Goal: Task Accomplishment & Management: Use online tool/utility

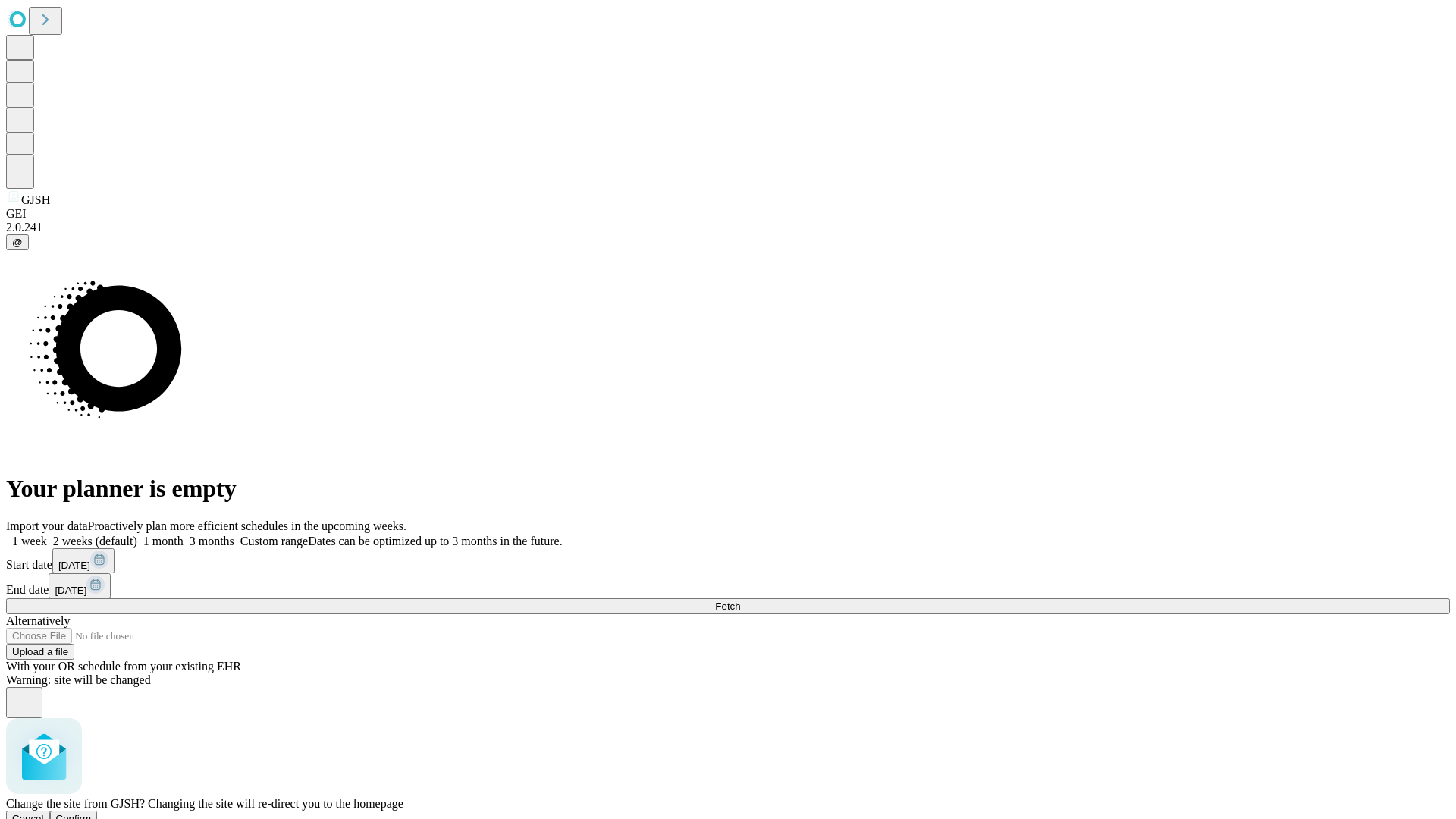
click at [92, 813] on span "Confirm" at bounding box center [73, 819] width 35 height 11
click at [137, 535] on label "2 weeks (default)" at bounding box center [92, 541] width 91 height 13
click at [740, 600] on span "Fetch" at bounding box center [727, 606] width 25 height 11
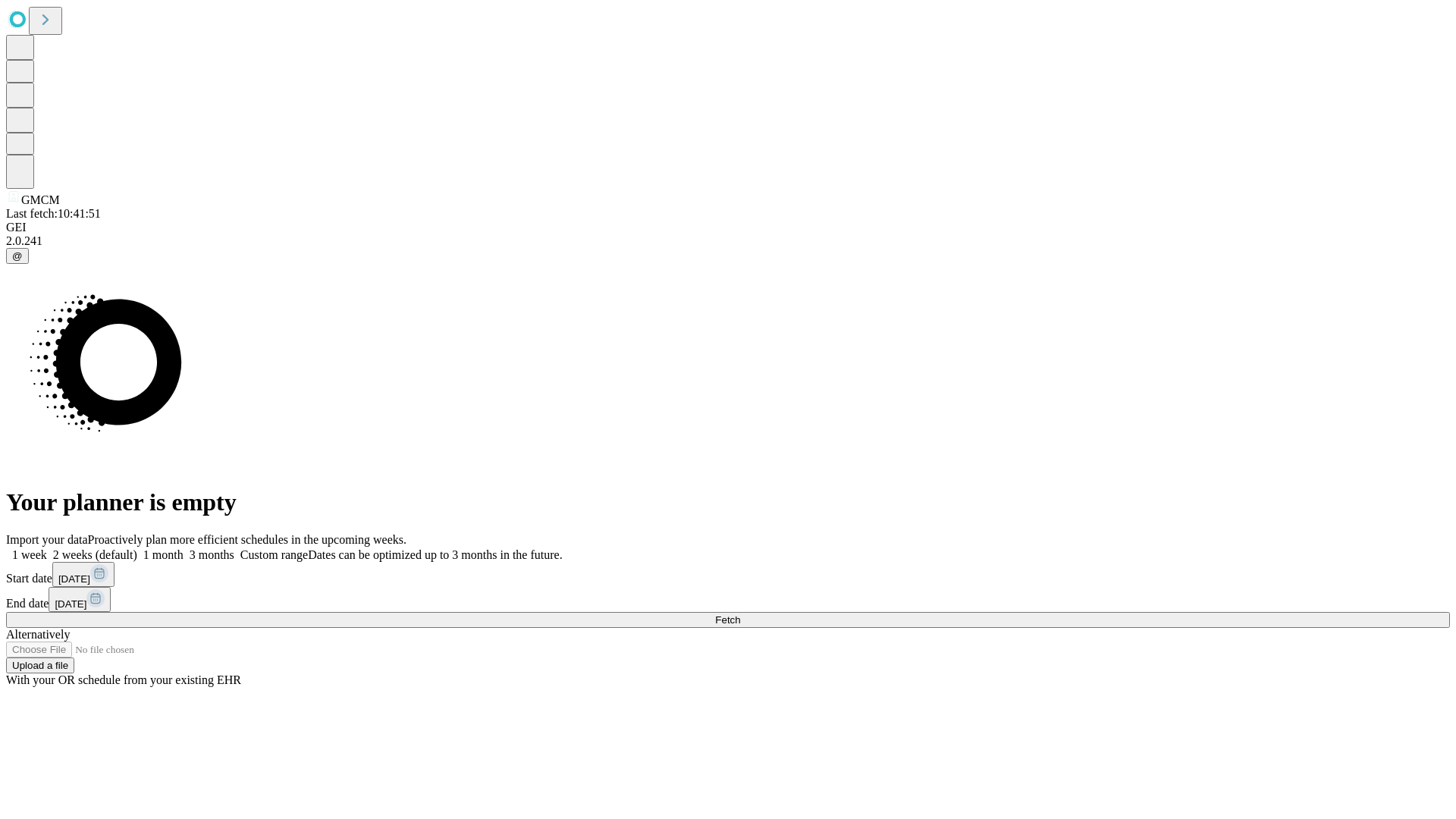
click at [137, 549] on label "2 weeks (default)" at bounding box center [92, 556] width 91 height 13
click at [740, 615] on span "Fetch" at bounding box center [727, 620] width 25 height 11
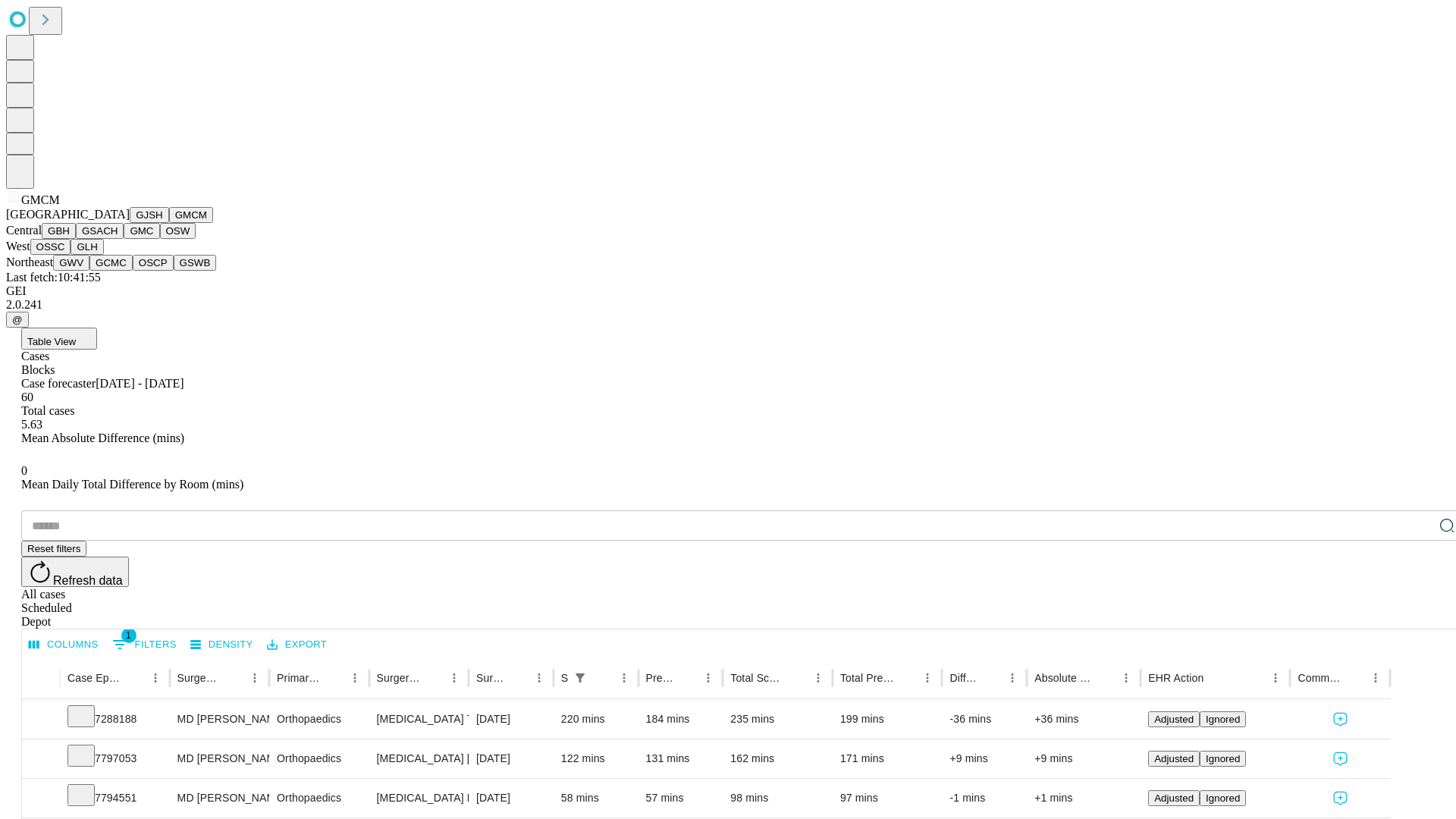
click at [75, 239] on button "GBH" at bounding box center [59, 231] width 34 height 16
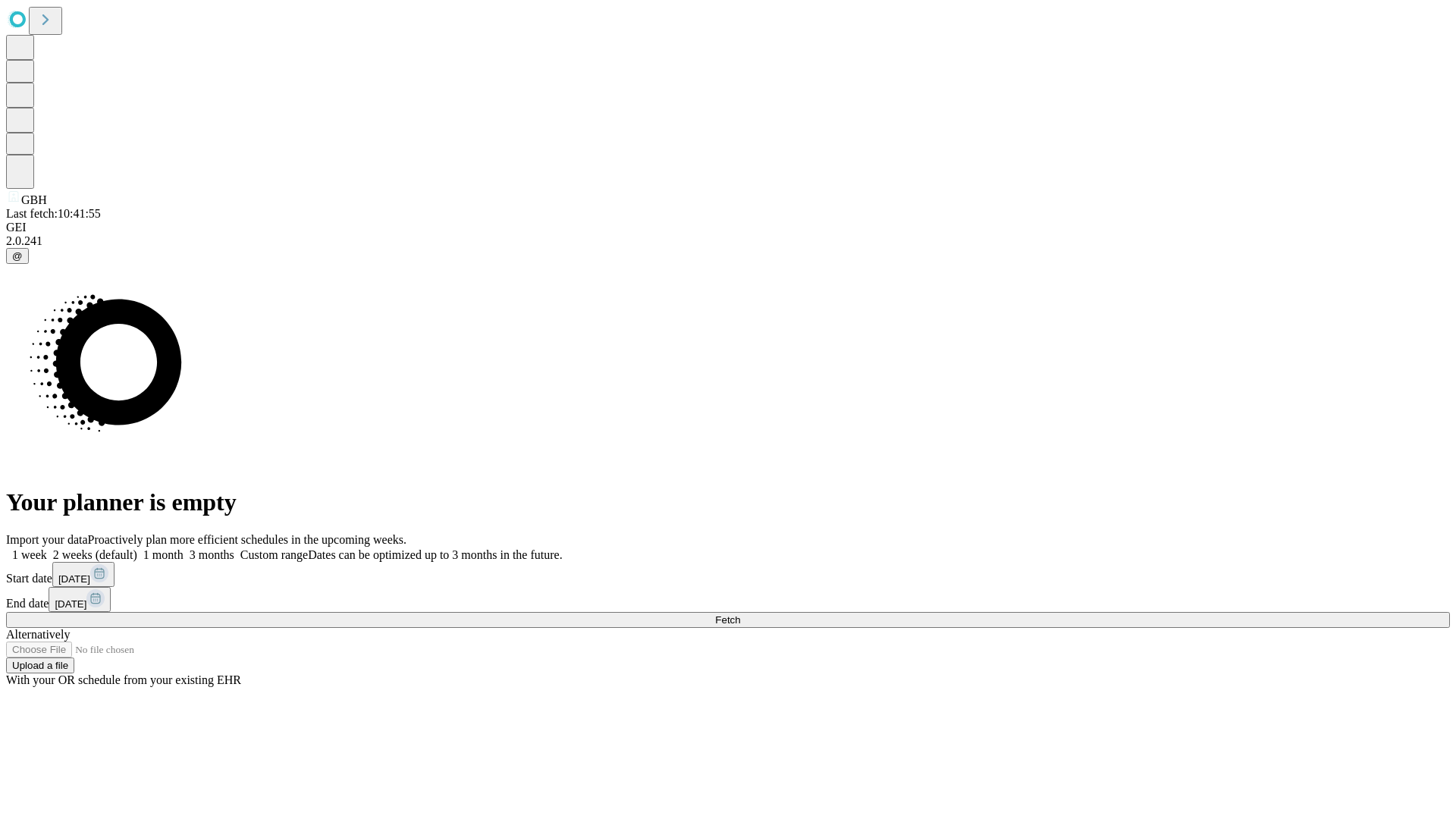
click at [137, 549] on label "2 weeks (default)" at bounding box center [92, 556] width 91 height 13
click at [740, 615] on span "Fetch" at bounding box center [727, 620] width 25 height 11
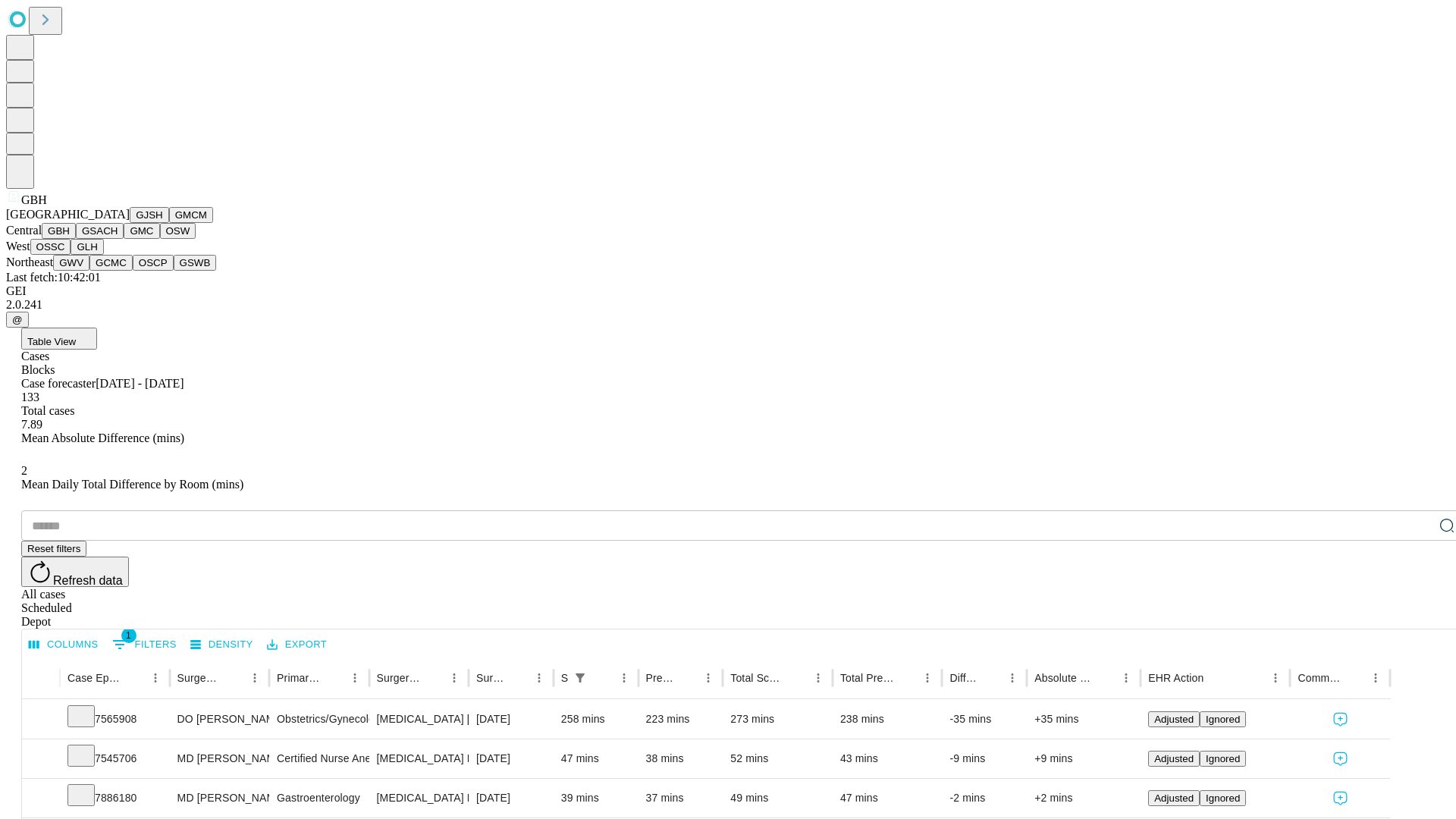
click at [117, 239] on button "GSACH" at bounding box center [99, 231] width 48 height 16
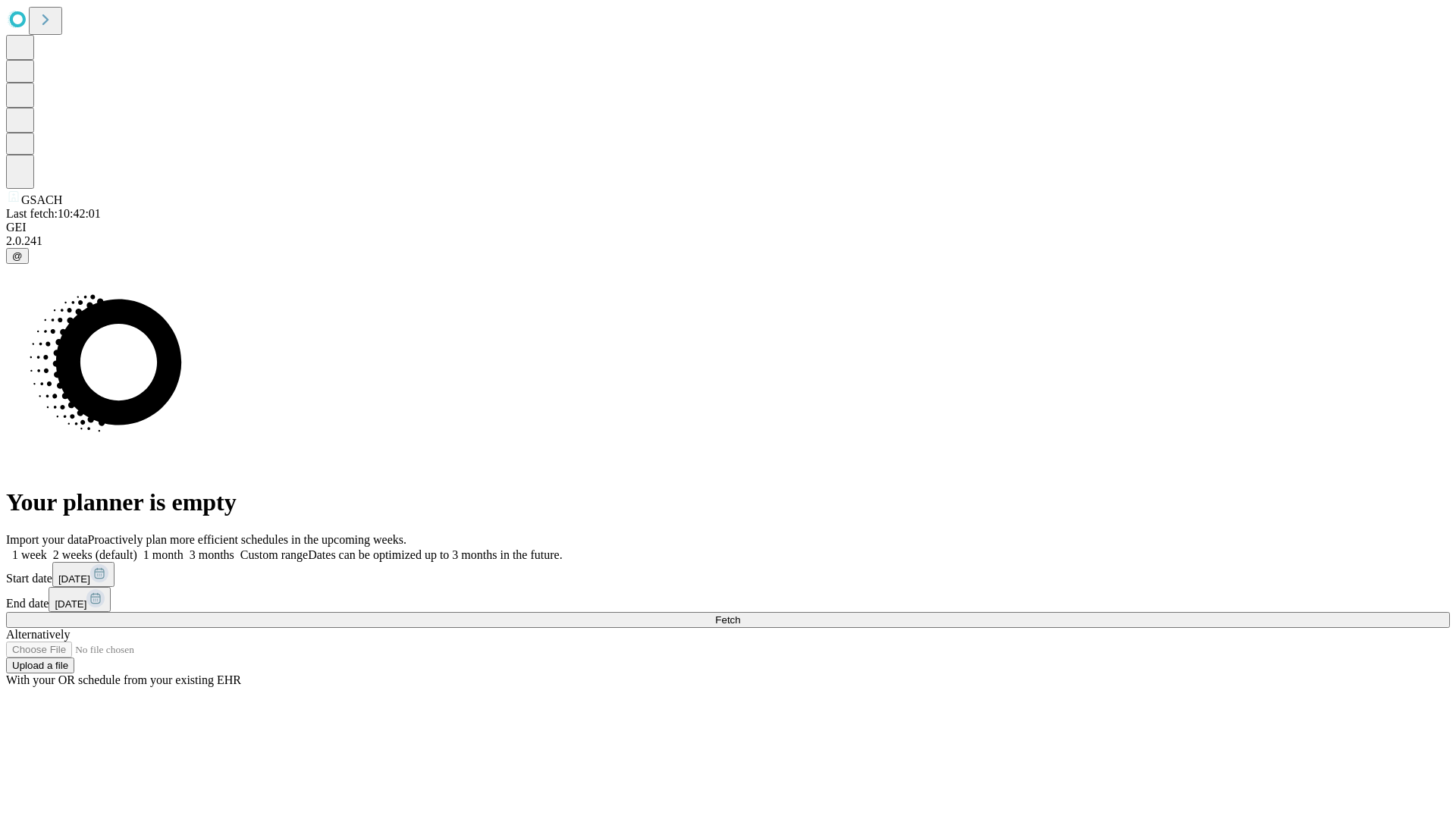
click at [137, 549] on label "2 weeks (default)" at bounding box center [92, 556] width 91 height 13
click at [740, 615] on span "Fetch" at bounding box center [727, 620] width 25 height 11
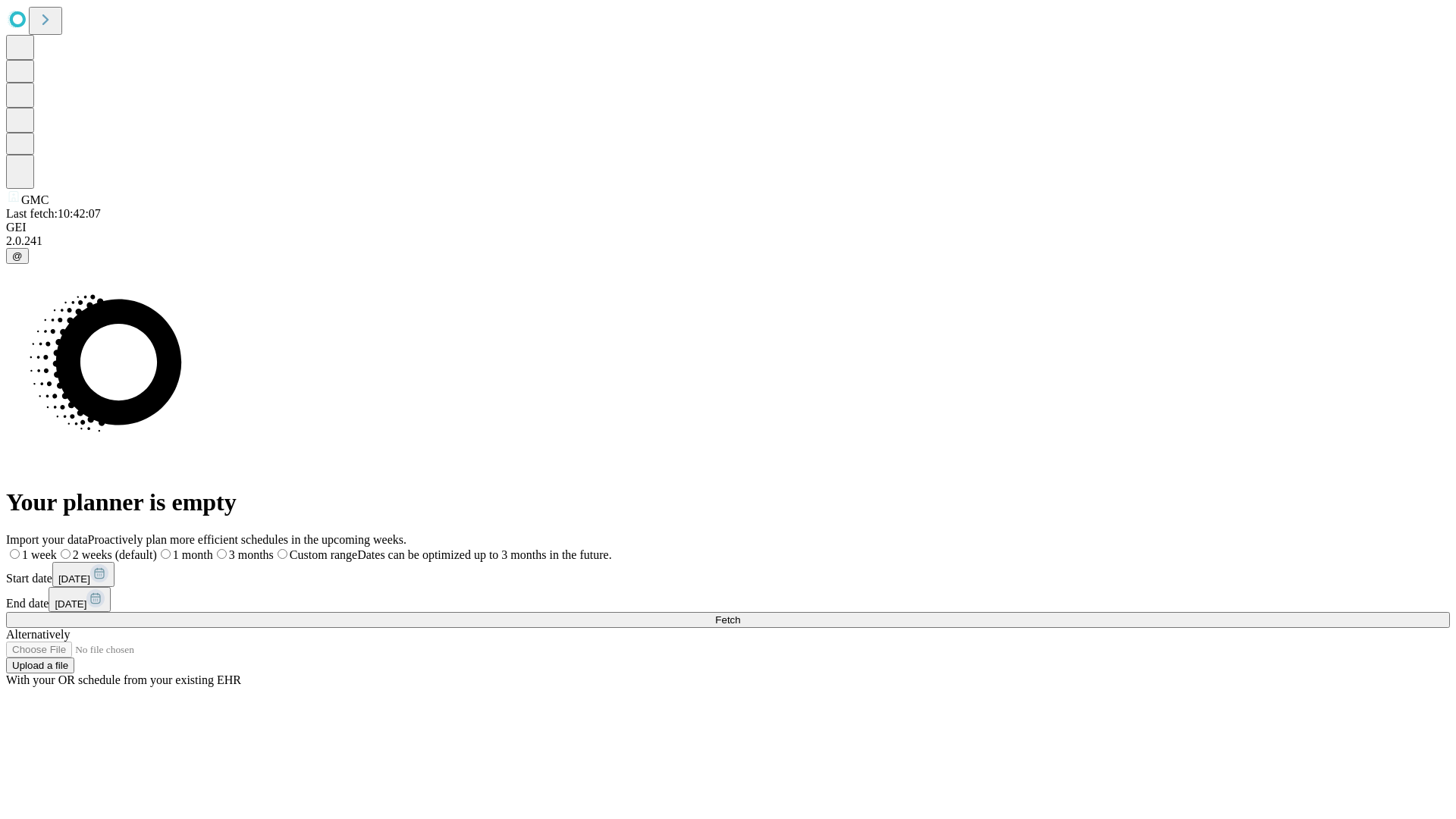
click at [157, 549] on label "2 weeks (default)" at bounding box center [107, 556] width 100 height 13
click at [740, 615] on span "Fetch" at bounding box center [727, 620] width 25 height 11
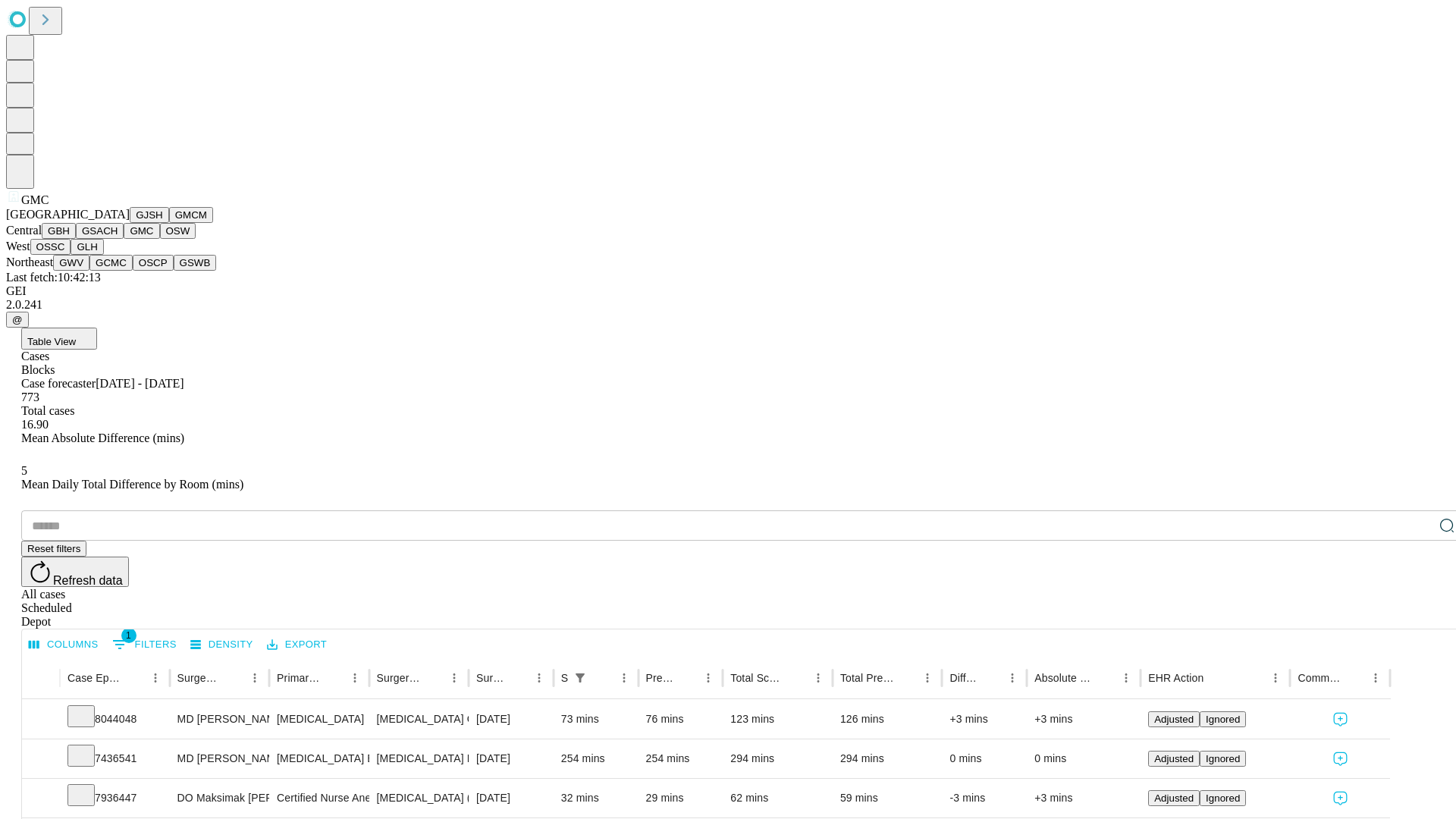
click at [160, 239] on button "OSW" at bounding box center [178, 231] width 36 height 16
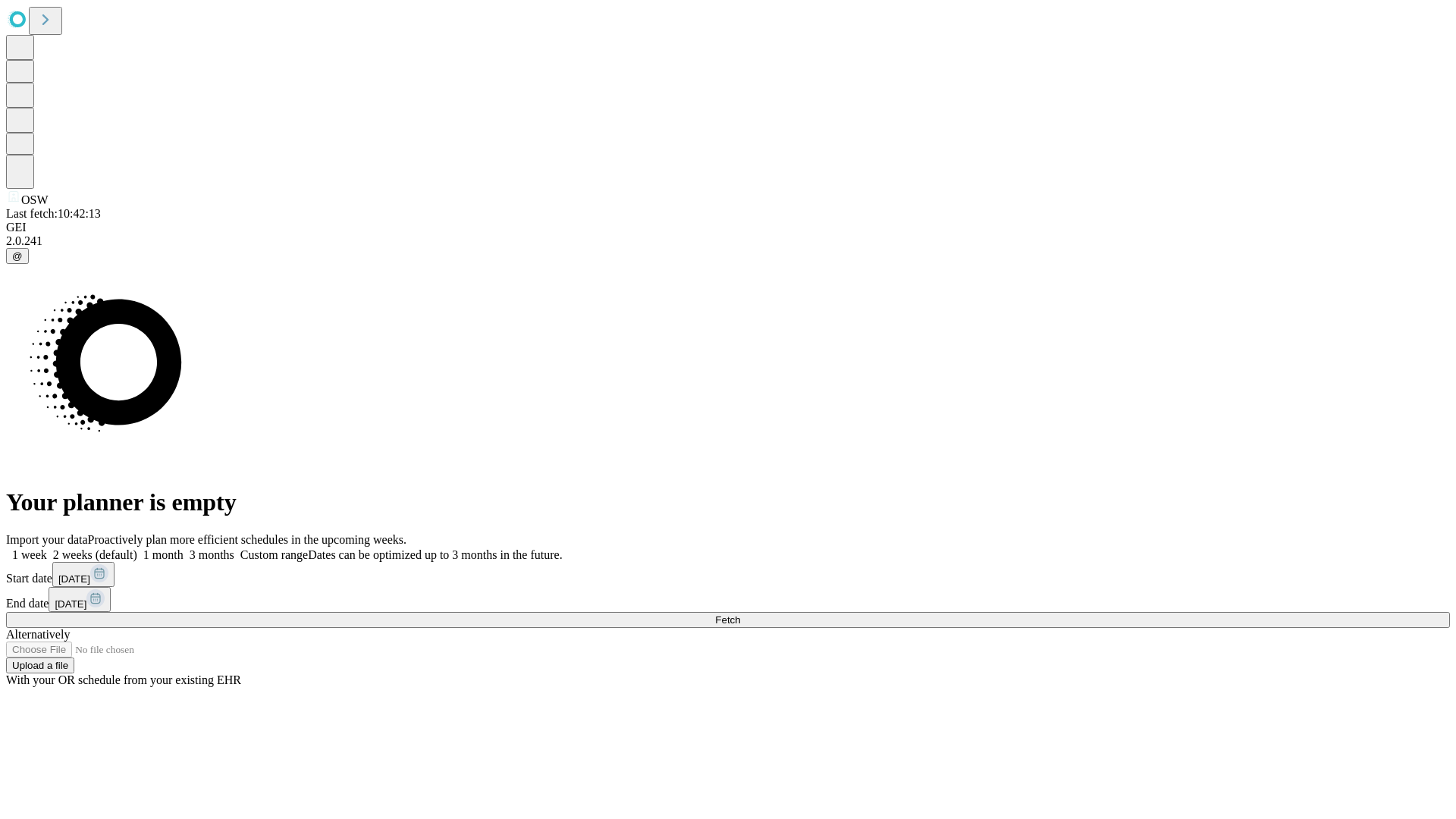
click at [137, 549] on label "2 weeks (default)" at bounding box center [92, 556] width 91 height 13
click at [740, 615] on span "Fetch" at bounding box center [727, 620] width 25 height 11
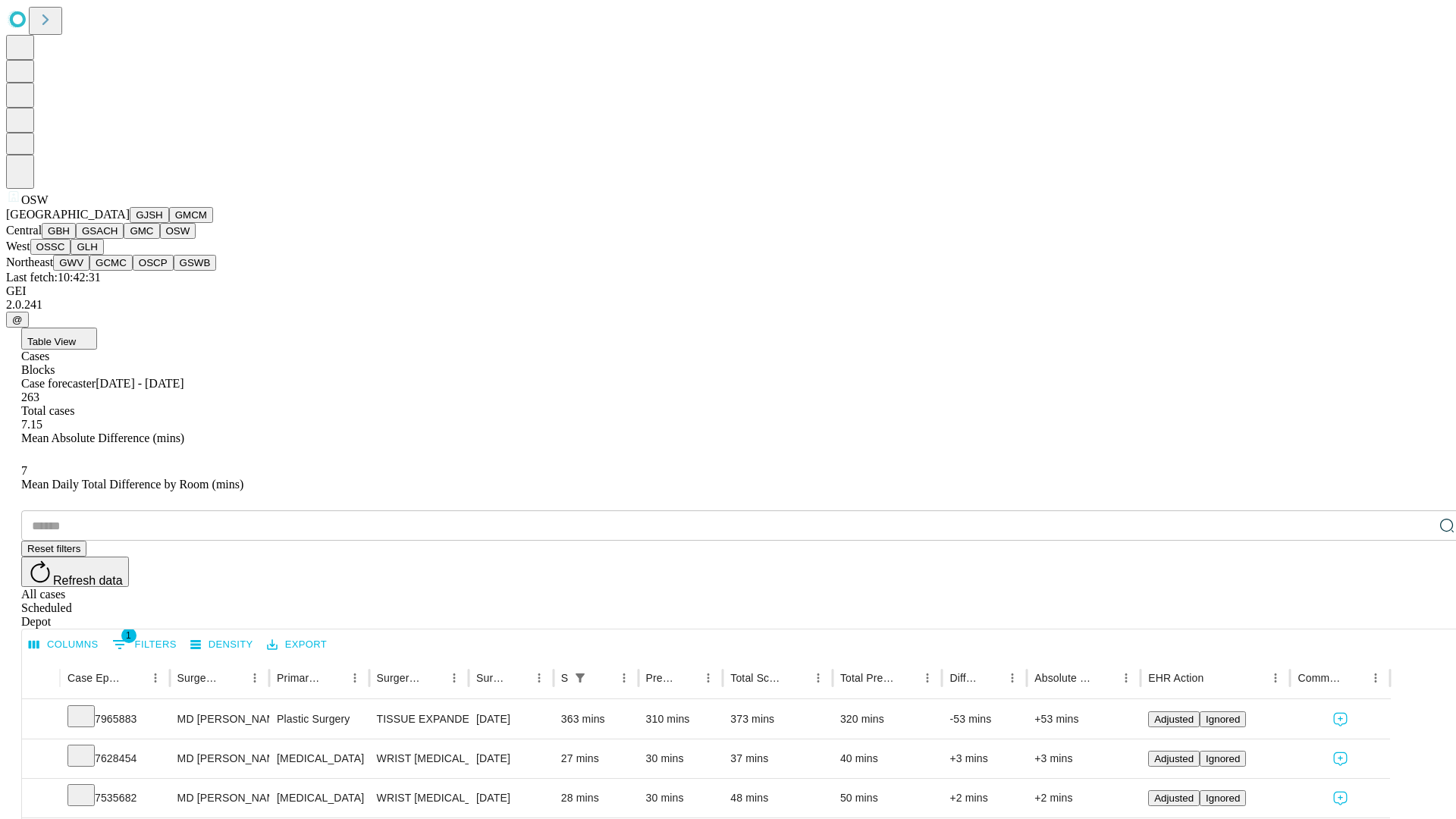
click at [72, 255] on button "OSSC" at bounding box center [51, 246] width 41 height 16
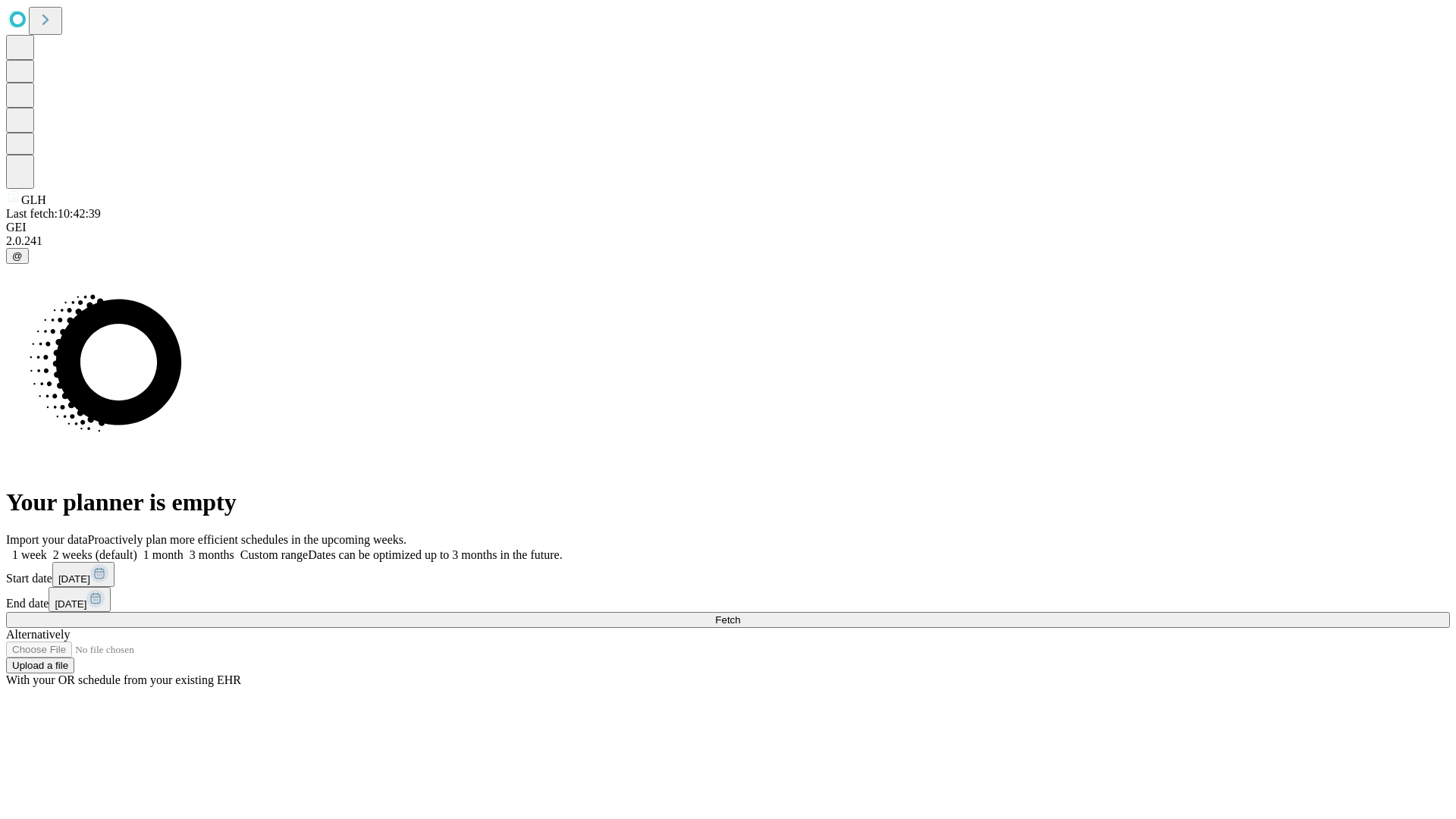
click at [137, 549] on label "2 weeks (default)" at bounding box center [92, 556] width 91 height 13
click at [740, 615] on span "Fetch" at bounding box center [727, 620] width 25 height 11
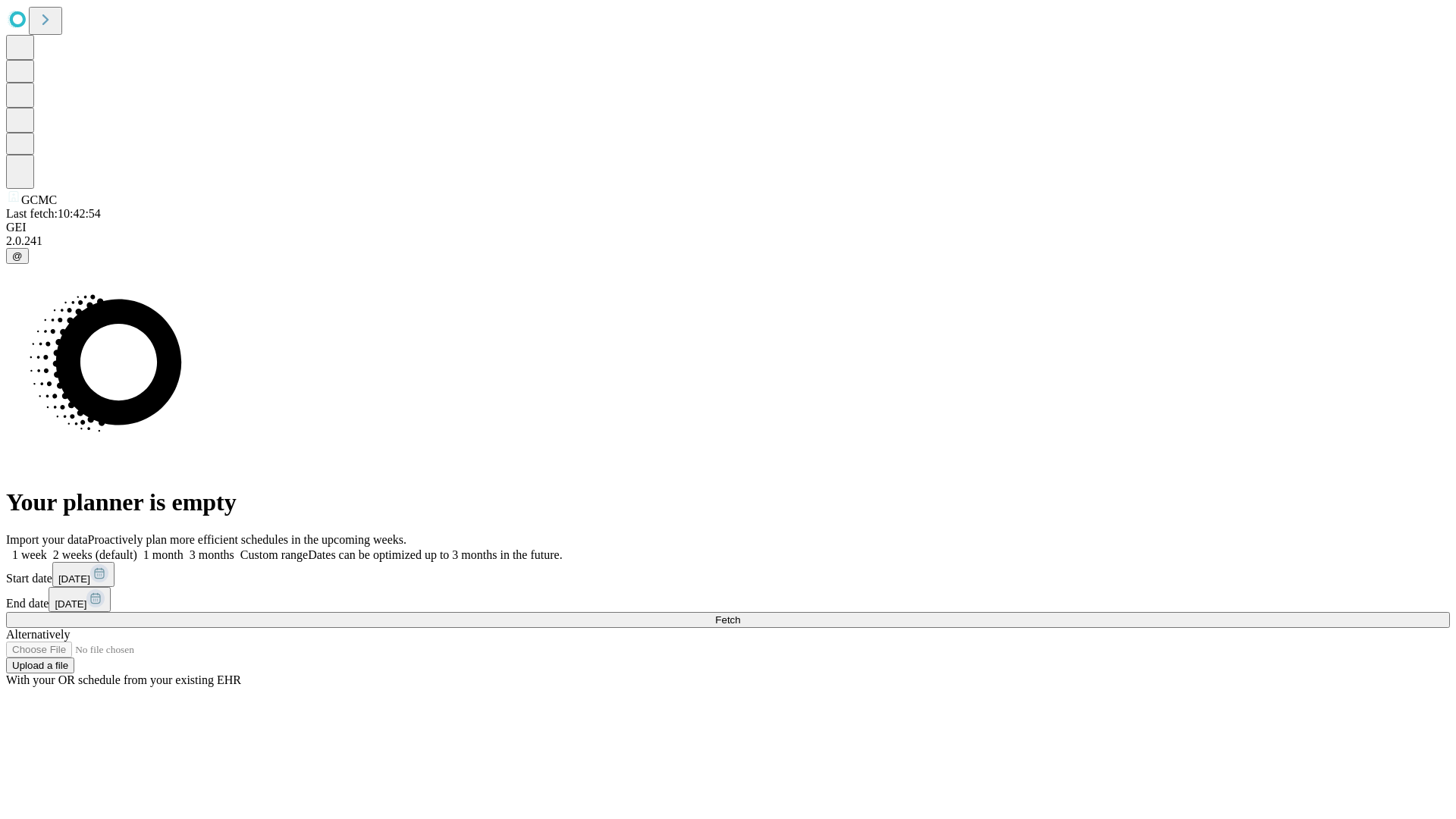
click at [137, 549] on label "2 weeks (default)" at bounding box center [92, 556] width 91 height 13
click at [740, 615] on span "Fetch" at bounding box center [727, 620] width 25 height 11
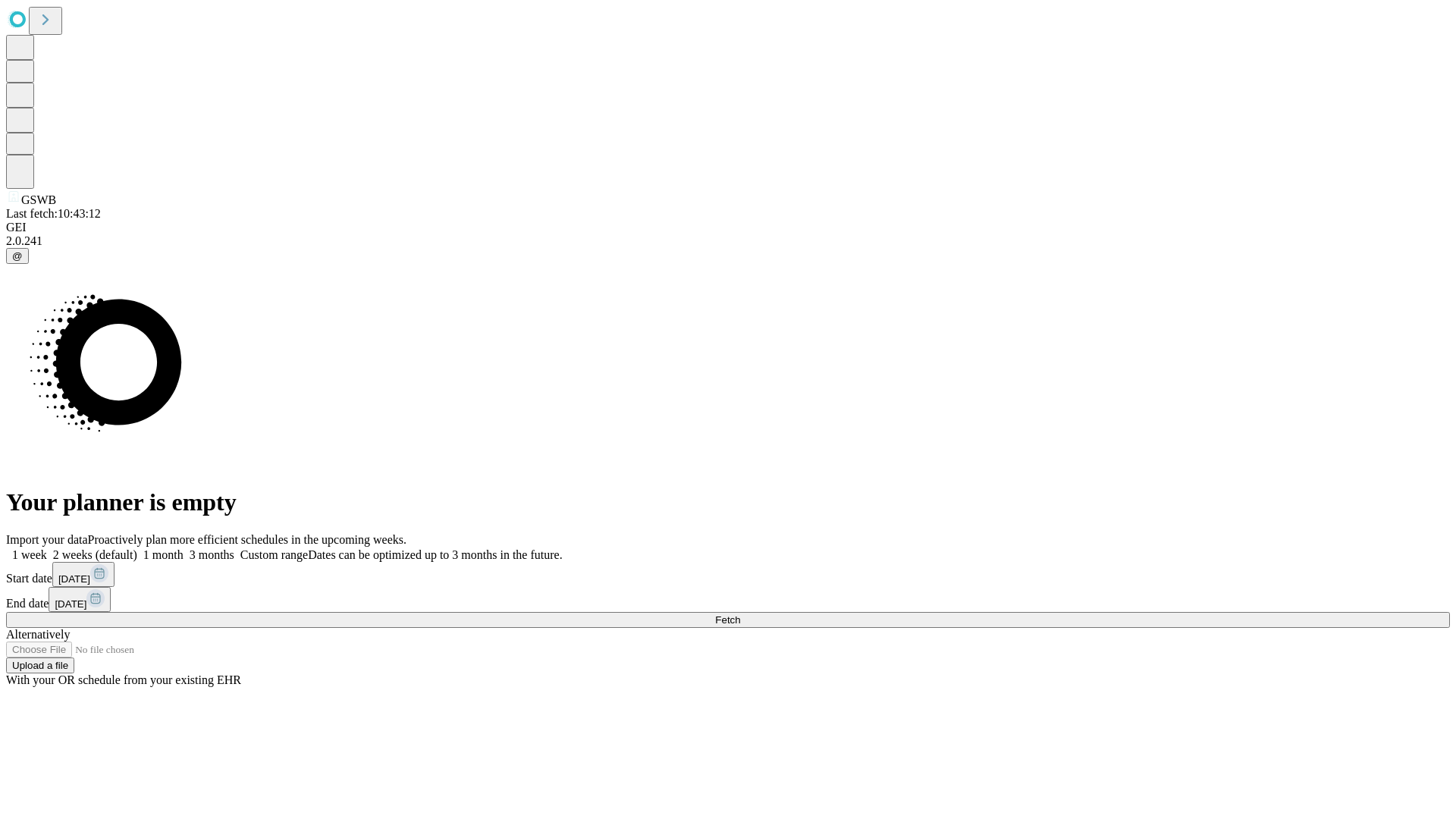
click at [740, 615] on span "Fetch" at bounding box center [727, 620] width 25 height 11
